Goal: Information Seeking & Learning: Learn about a topic

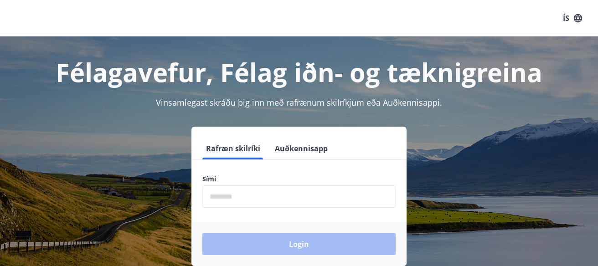
click at [292, 187] on input "phone" at bounding box center [298, 197] width 193 height 22
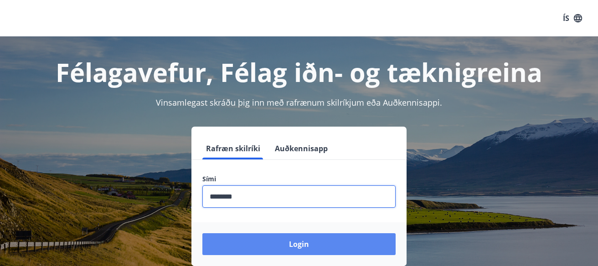
type input "********"
click at [265, 239] on button "Login" at bounding box center [298, 244] width 193 height 22
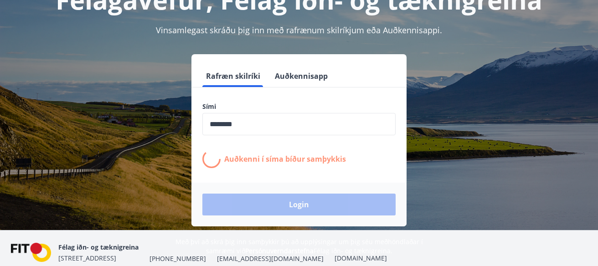
scroll to position [81, 0]
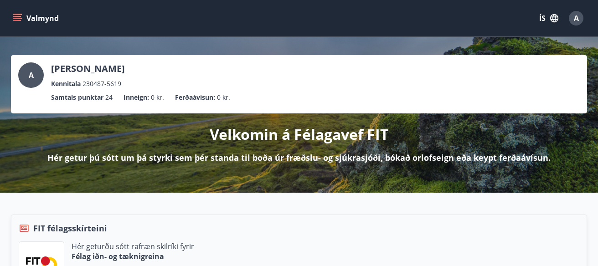
click at [537, 16] on button "ÍS" at bounding box center [548, 18] width 29 height 16
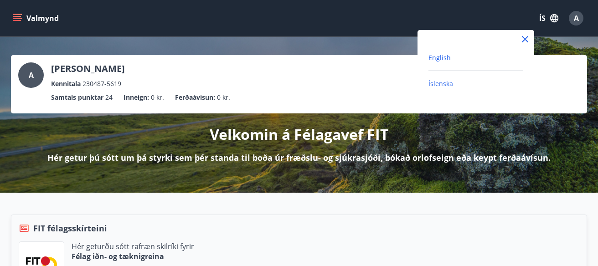
click at [444, 61] on span "English" at bounding box center [439, 57] width 22 height 9
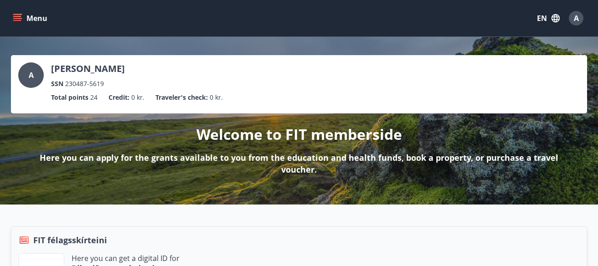
click at [19, 18] on icon "menu" at bounding box center [18, 18] width 10 height 1
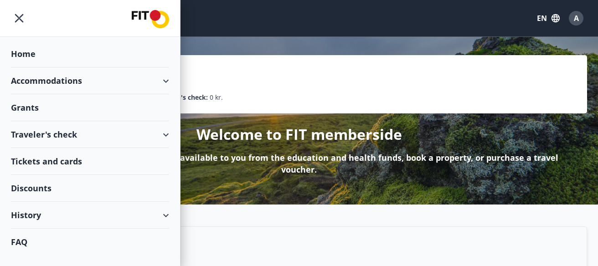
click at [28, 108] on div "Grants" at bounding box center [90, 107] width 158 height 27
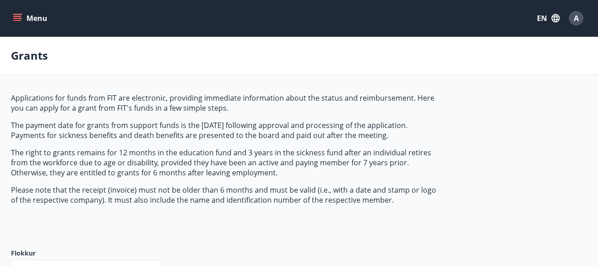
type input "***"
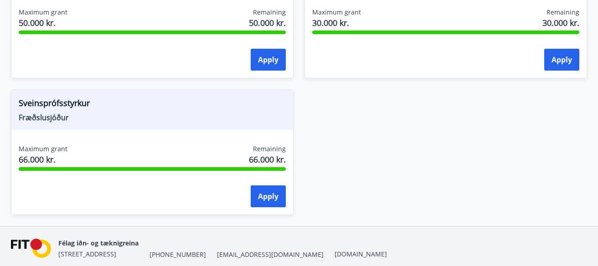
scroll to position [1116, 0]
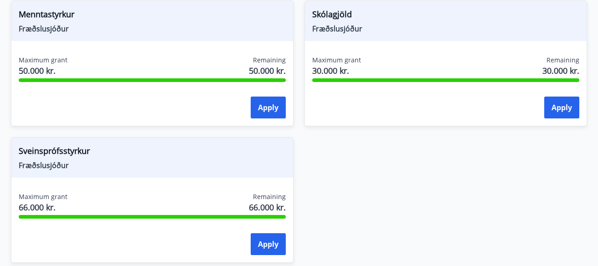
drag, startPoint x: 18, startPoint y: 155, endPoint x: 16, endPoint y: 148, distance: 7.2
click at [16, 150] on div "Sveinsprófsstyrkur Fræðslusjóður" at bounding box center [152, 158] width 282 height 40
drag, startPoint x: 16, startPoint y: 148, endPoint x: 97, endPoint y: 164, distance: 82.7
click at [97, 164] on div "Sveinsprófsstyrkur Fræðslusjóður" at bounding box center [152, 158] width 282 height 40
copy div "Sveinsprófsstyrkur Fræðslusjóður"
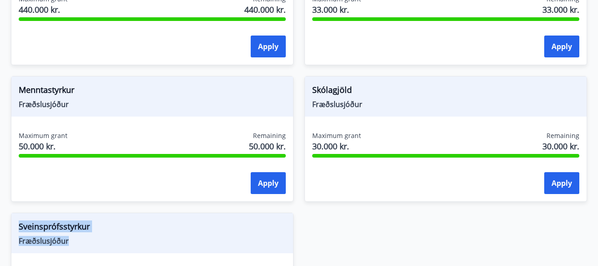
scroll to position [1036, 0]
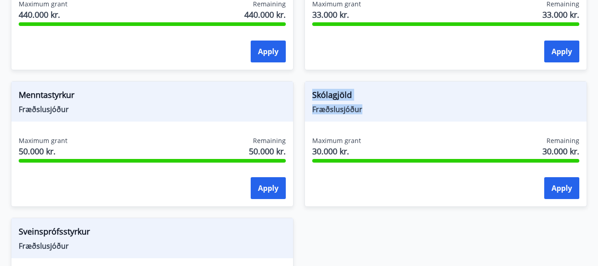
drag, startPoint x: 312, startPoint y: 91, endPoint x: 367, endPoint y: 108, distance: 57.9
click at [367, 108] on div "Skólagjöld Fræðslusjóður" at bounding box center [446, 102] width 282 height 40
copy div "Skólagjöld Fræðslusjóður"
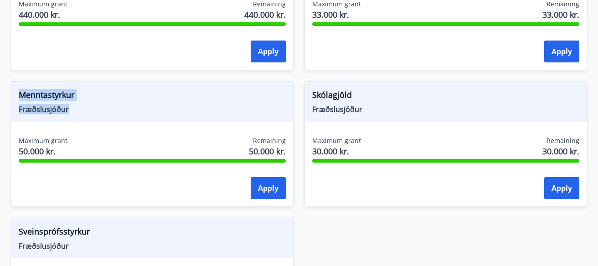
drag, startPoint x: 14, startPoint y: 89, endPoint x: 72, endPoint y: 107, distance: 61.0
click at [72, 107] on div "Menntastyrkur Fræðslusjóður" at bounding box center [152, 102] width 282 height 40
copy div "Menntastyrkur Fræðslusjóður"
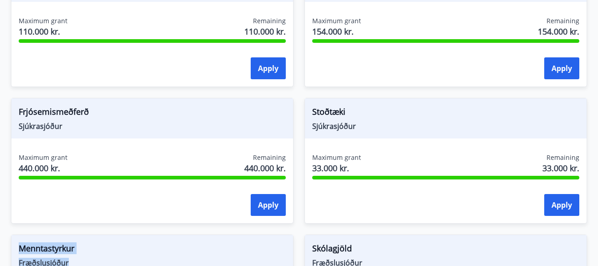
scroll to position [873, 0]
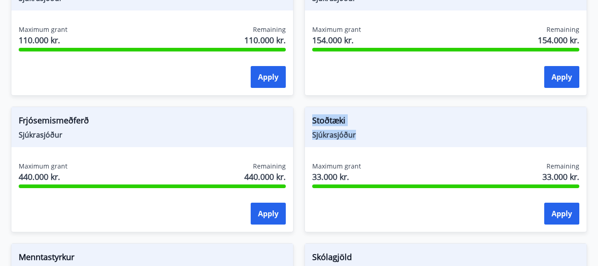
drag, startPoint x: 313, startPoint y: 118, endPoint x: 361, endPoint y: 133, distance: 51.0
click at [361, 133] on div "Stoðtæki Sjúkrasjóður" at bounding box center [446, 127] width 282 height 40
copy div "Stoðtæki Sjúkrasjóður"
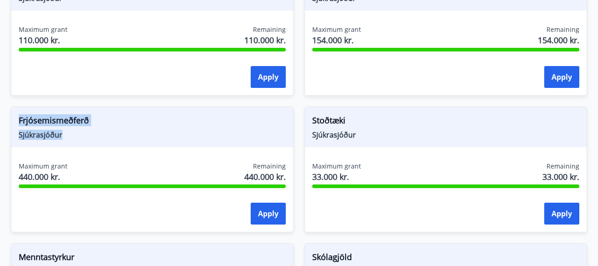
drag, startPoint x: 20, startPoint y: 118, endPoint x: 69, endPoint y: 132, distance: 51.2
click at [69, 132] on div "Frjósemismeðferð Sjúkrasjóður" at bounding box center [152, 127] width 282 height 40
copy div "Frjósemismeðferð Sjúkrasjóður"
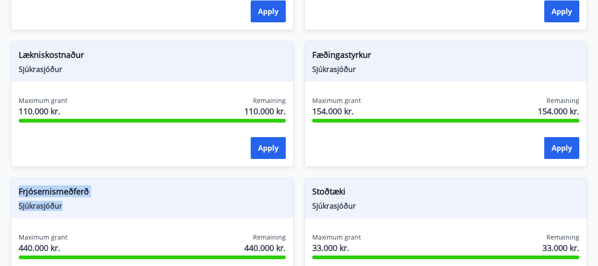
scroll to position [793, 0]
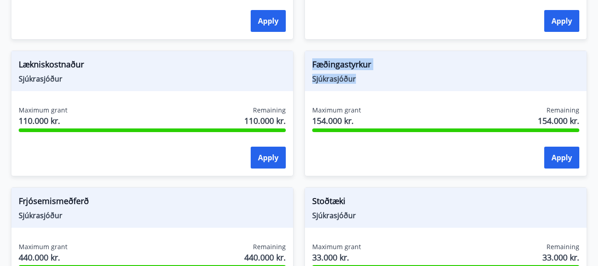
drag, startPoint x: 315, startPoint y: 62, endPoint x: 357, endPoint y: 77, distance: 44.8
click at [357, 77] on div "Fæðingastyrkur Sjúkrasjóður" at bounding box center [446, 71] width 282 height 40
copy div "Fæðingastyrkur Sjúkrasjóður"
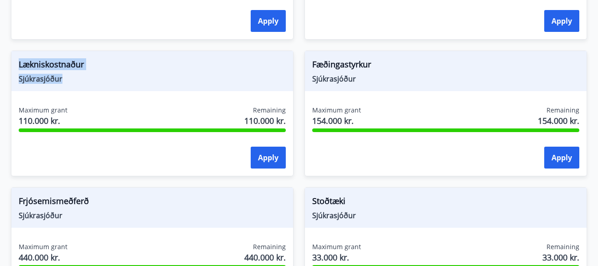
drag, startPoint x: 20, startPoint y: 62, endPoint x: 73, endPoint y: 80, distance: 56.6
click at [73, 80] on div "Lækniskostnaður Sjúkrasjóður" at bounding box center [152, 71] width 282 height 40
copy div "Lækniskostnaður Sjúkrasjóður"
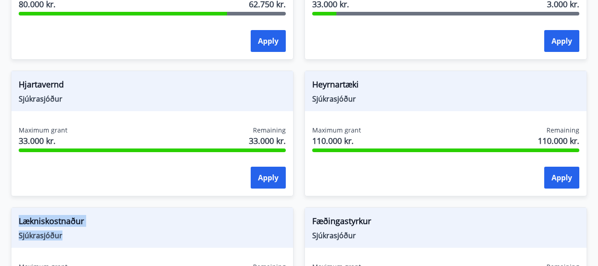
scroll to position [630, 0]
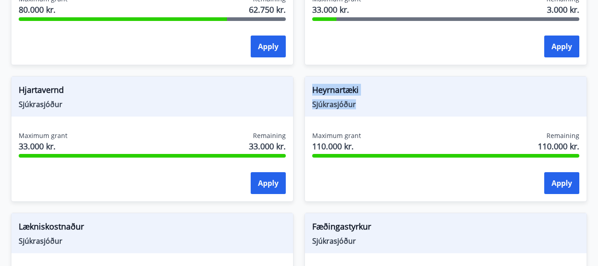
drag, startPoint x: 314, startPoint y: 87, endPoint x: 360, endPoint y: 103, distance: 48.6
click at [360, 103] on div "Heyrnartæki Sjúkrasjóður" at bounding box center [446, 97] width 282 height 40
copy div "Heyrnartæki Sjúkrasjóður"
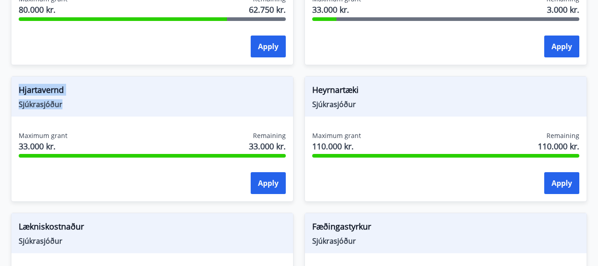
drag, startPoint x: 17, startPoint y: 85, endPoint x: 82, endPoint y: 103, distance: 66.7
click at [82, 103] on div "Hjartavernd Sjúkrasjóður" at bounding box center [152, 97] width 282 height 40
copy div "Hjartavernd Sjúkrasjóður"
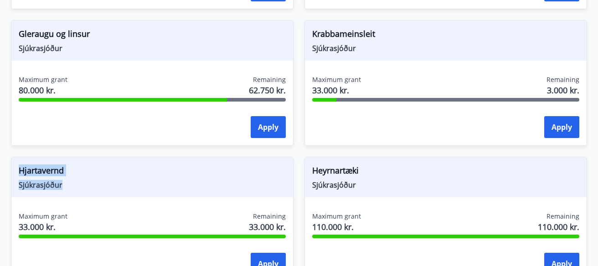
scroll to position [469, 0]
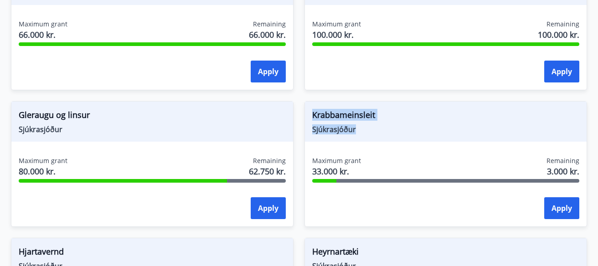
drag, startPoint x: 314, startPoint y: 114, endPoint x: 372, endPoint y: 129, distance: 60.8
click at [372, 129] on div "Krabbameinsleit Sjúkrasjóður" at bounding box center [446, 122] width 282 height 40
copy div "Krabbameinsleit Sjúkrasjóður"
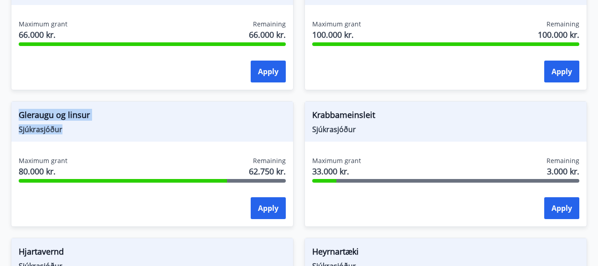
drag, startPoint x: 18, startPoint y: 111, endPoint x: 79, endPoint y: 129, distance: 64.1
click at [79, 129] on div "Gleraugu og linsur Sjúkrasjóður" at bounding box center [152, 122] width 282 height 40
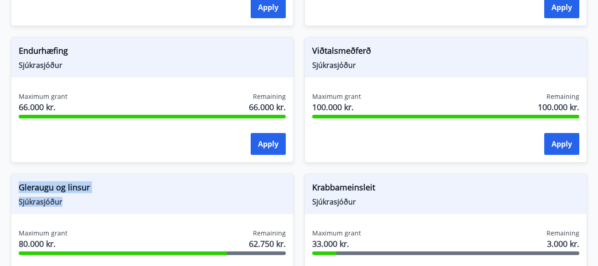
scroll to position [387, 0]
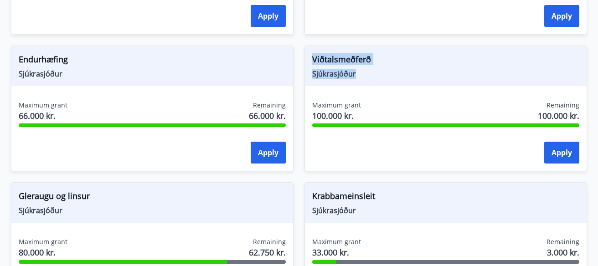
drag, startPoint x: 312, startPoint y: 57, endPoint x: 369, endPoint y: 73, distance: 59.9
click at [369, 73] on div "Viðtalsmeðferð Sjúkrasjóður" at bounding box center [446, 66] width 282 height 40
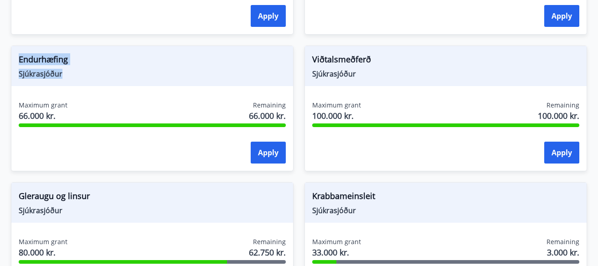
drag, startPoint x: 18, startPoint y: 54, endPoint x: 68, endPoint y: 70, distance: 52.5
click at [68, 70] on div "Endurhæfing Sjúkrasjóður" at bounding box center [152, 66] width 282 height 40
click at [337, 197] on span "Krabbameinsleit" at bounding box center [445, 197] width 267 height 15
click at [334, 210] on span "Sjúkrasjóður" at bounding box center [445, 211] width 267 height 10
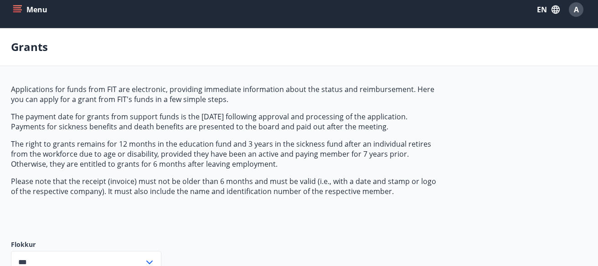
scroll to position [0, 0]
